Goal: Check status: Check status

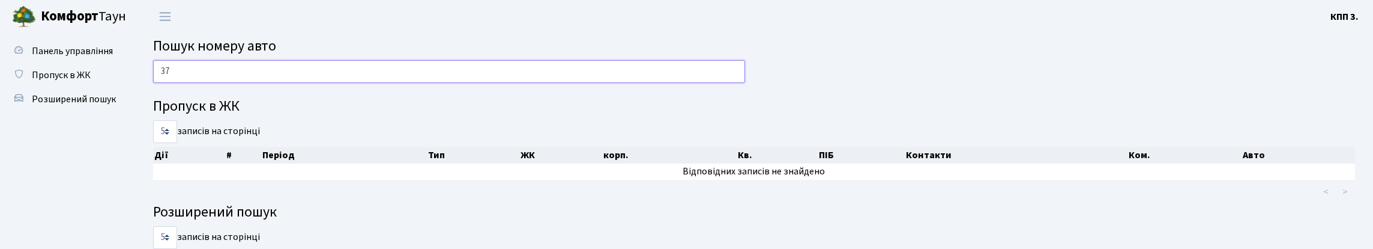
type input "3"
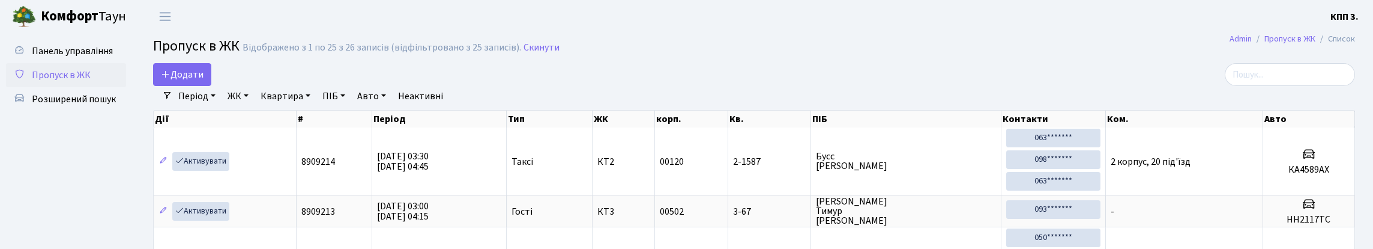
select select "25"
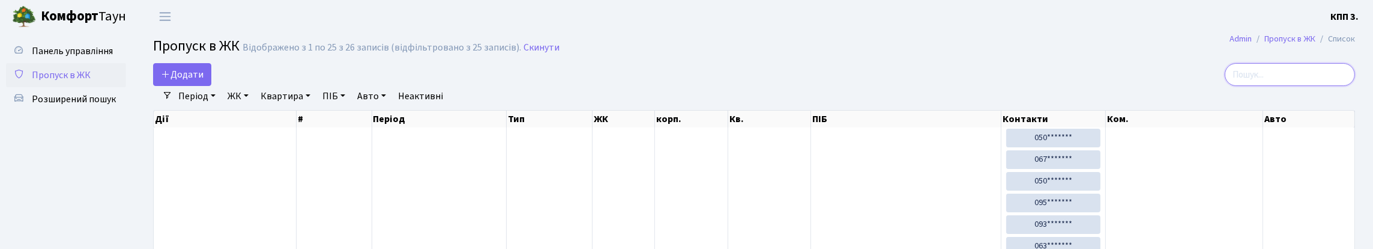
click at [1301, 82] on input "search" at bounding box center [1290, 74] width 130 height 23
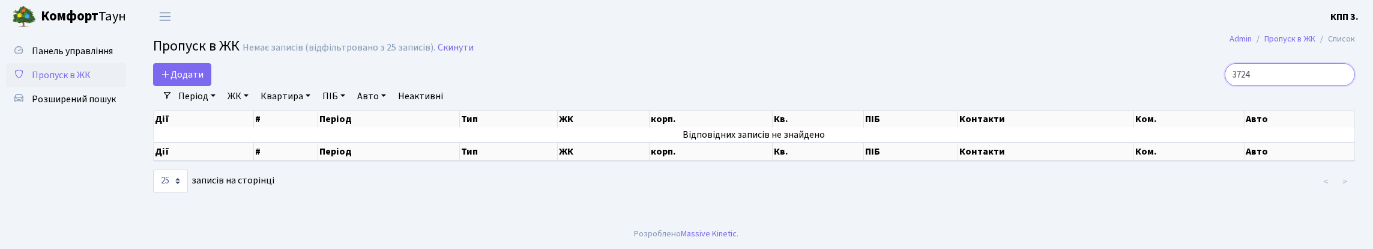
type input "3724"
click at [1341, 85] on input "3724" at bounding box center [1290, 74] width 130 height 23
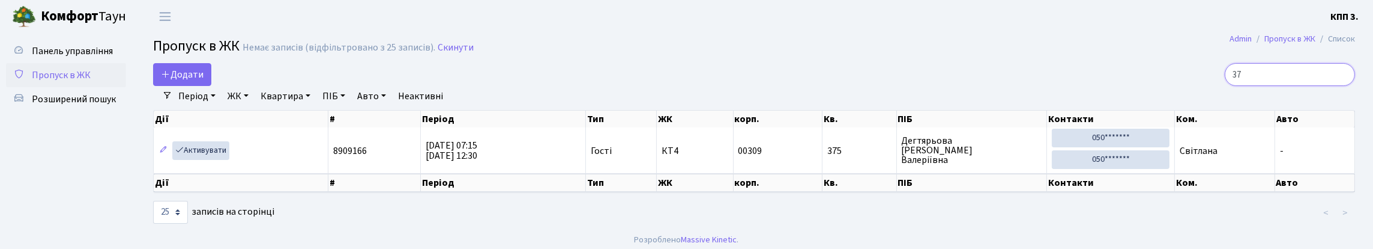
type input "3"
